Goal: Task Accomplishment & Management: Use online tool/utility

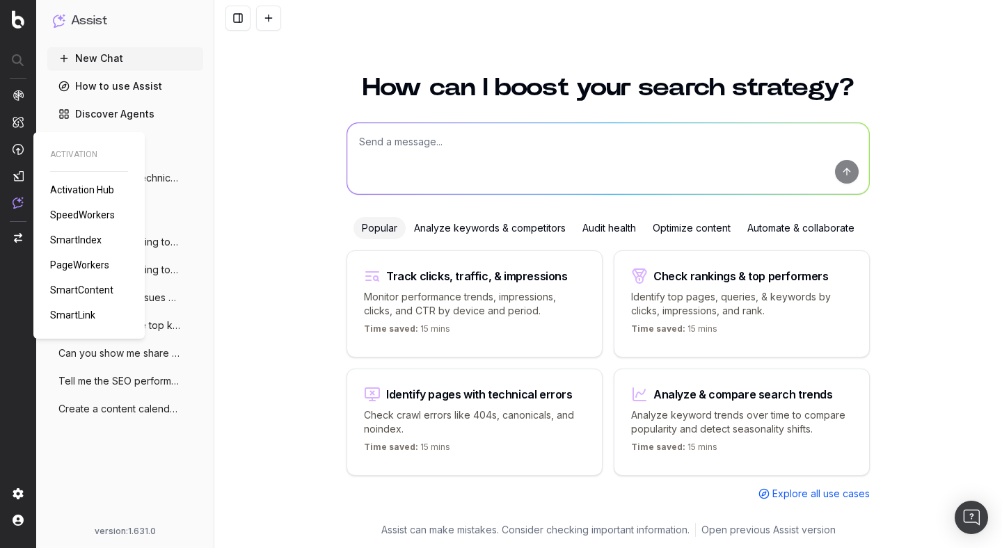
click at [88, 266] on span "PageWorkers" at bounding box center [79, 265] width 59 height 11
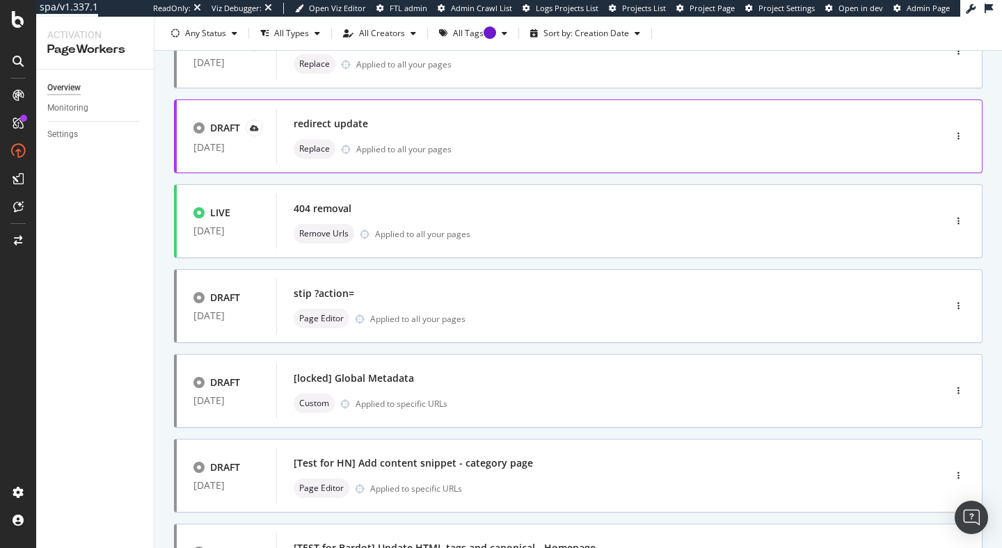
scroll to position [221, 0]
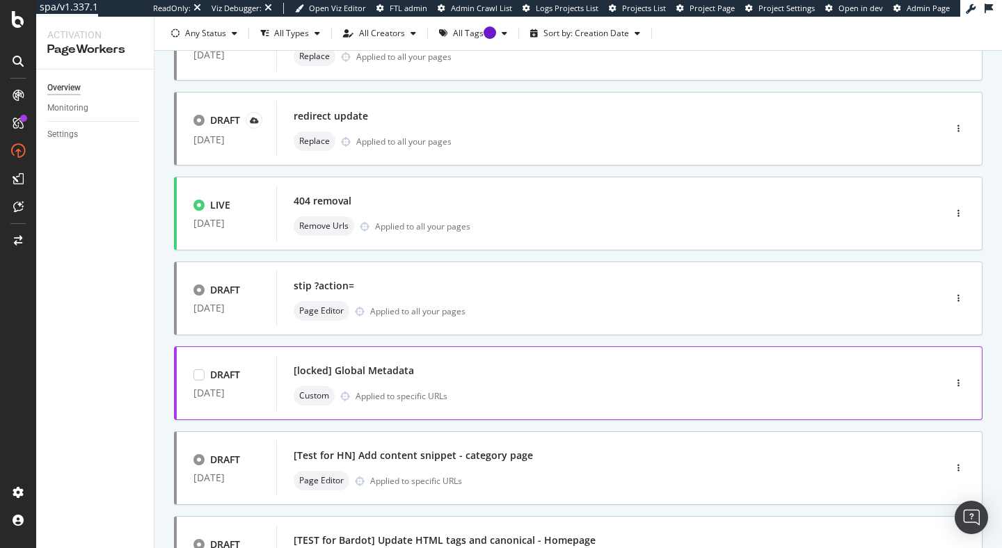
click at [537, 382] on div "[locked] Global Metadata Custom Applied to specific URLs" at bounding box center [590, 383] width 592 height 45
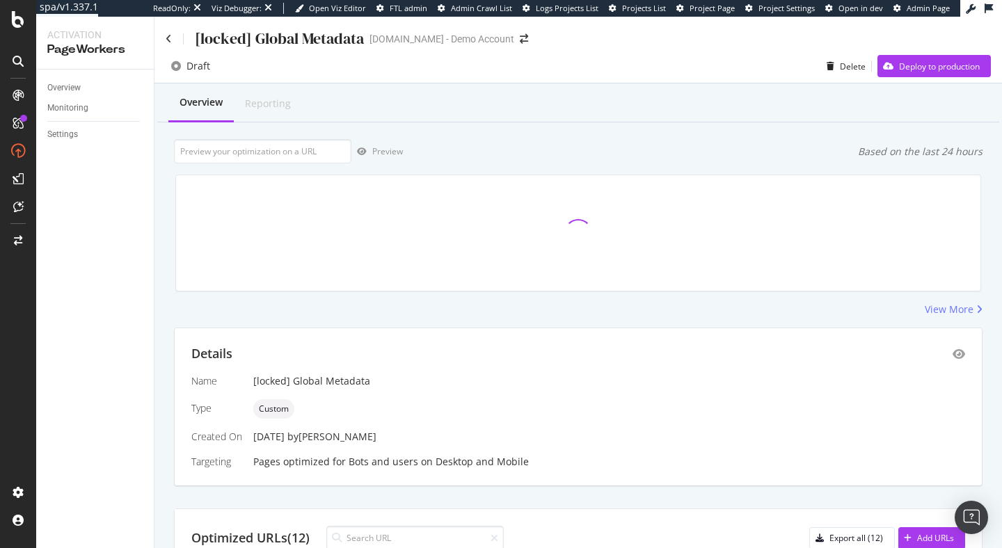
scroll to position [2, 0]
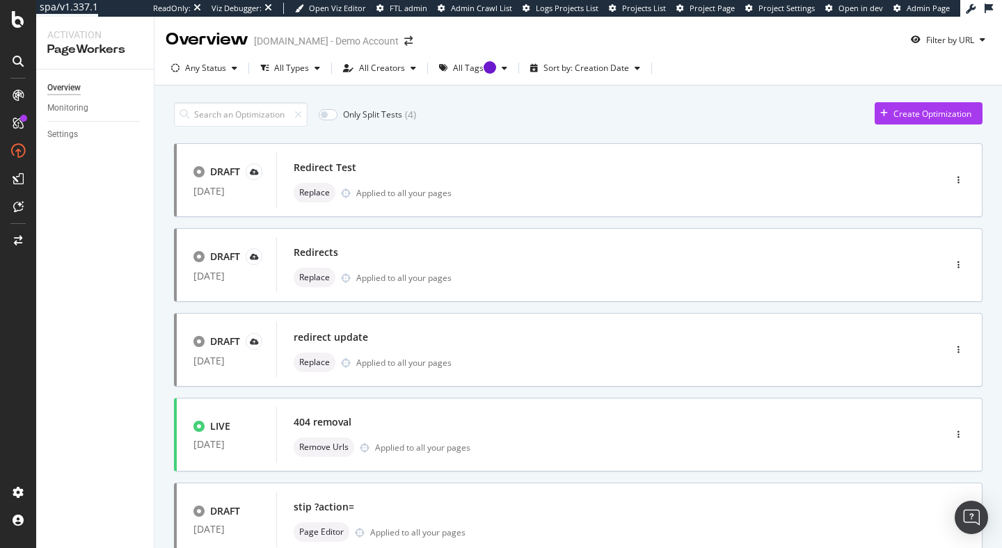
scroll to position [523, 0]
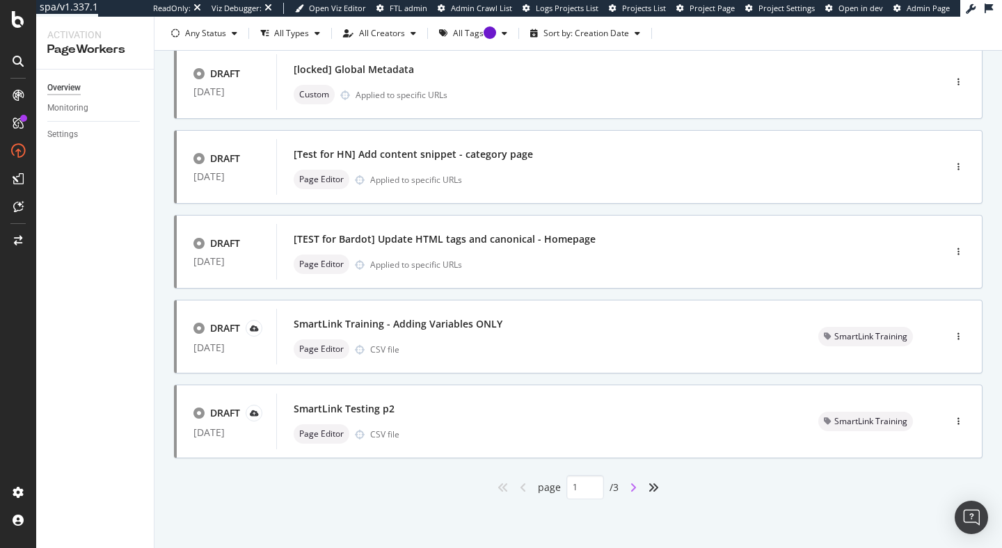
click at [630, 486] on icon "angle-right" at bounding box center [633, 487] width 7 height 11
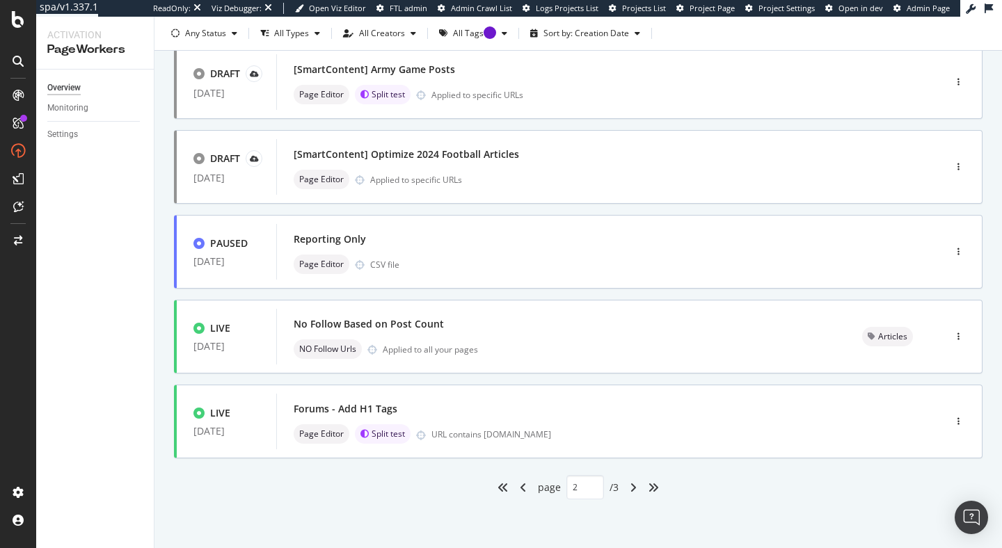
click at [521, 484] on div "angle-left" at bounding box center [523, 488] width 18 height 22
type input "1"
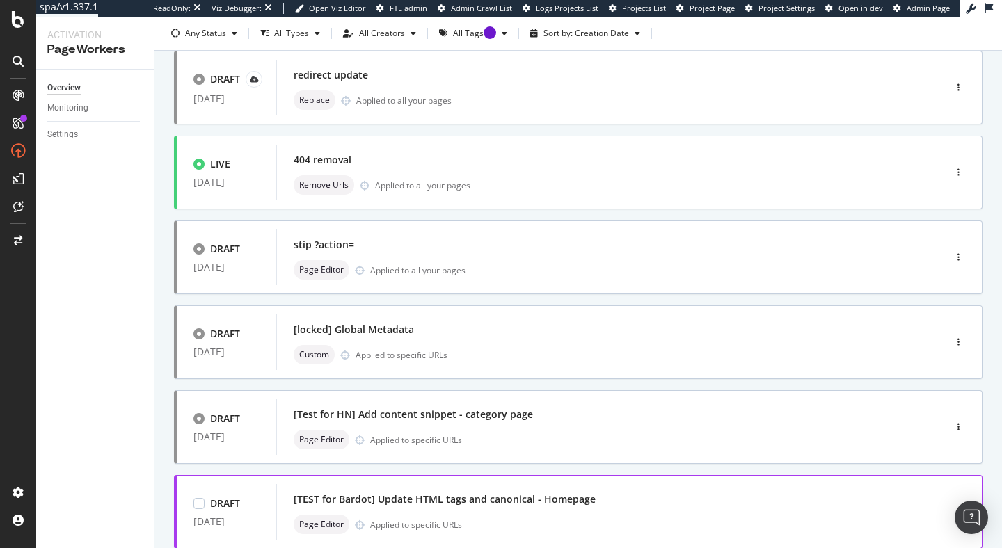
scroll to position [234, 0]
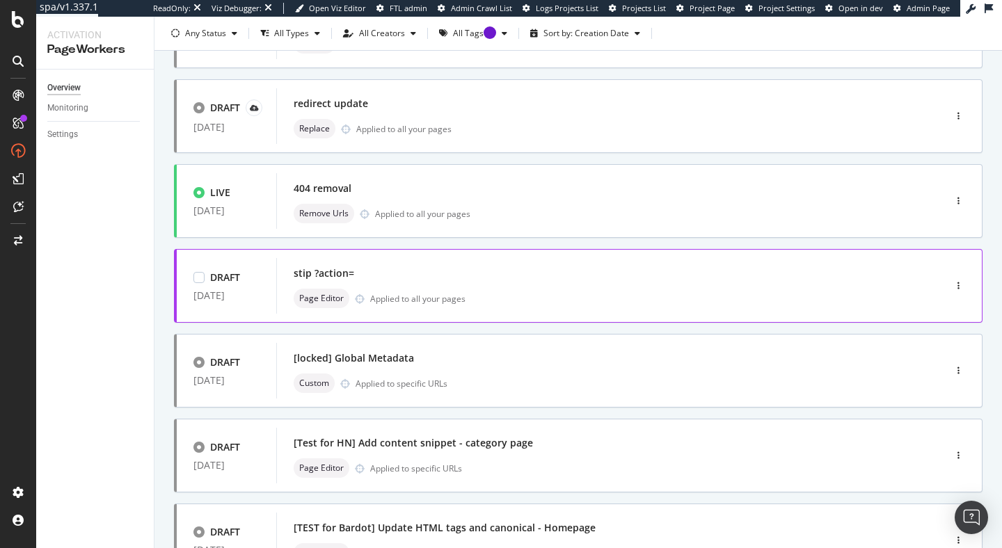
click at [513, 283] on div "stip ?action= Page Editor Applied to all your pages" at bounding box center [590, 286] width 592 height 45
